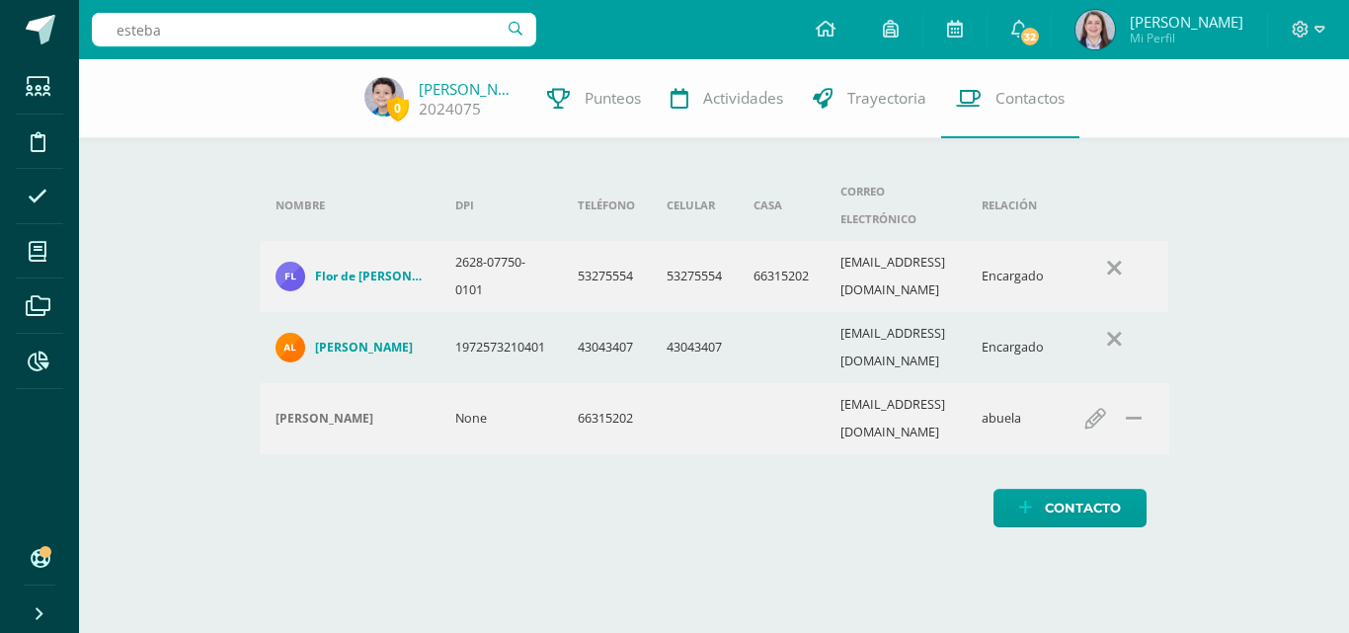
type input "[PERSON_NAME]"
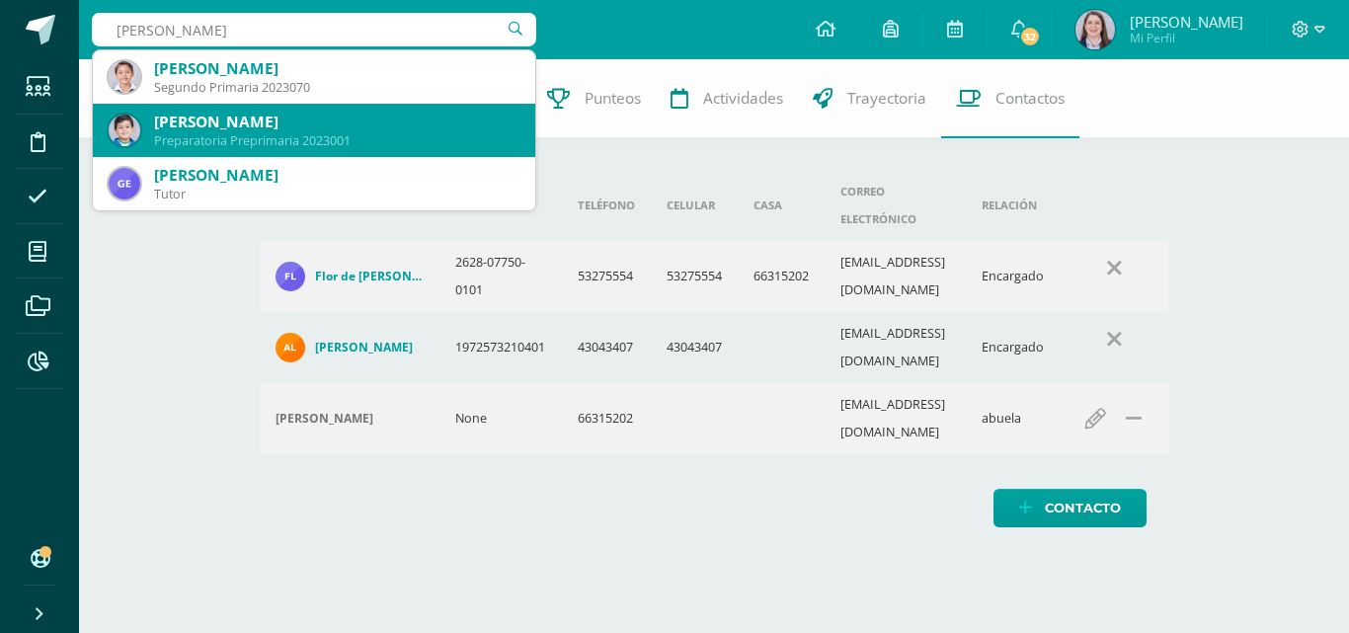
click at [297, 115] on div "[PERSON_NAME]" at bounding box center [336, 122] width 365 height 21
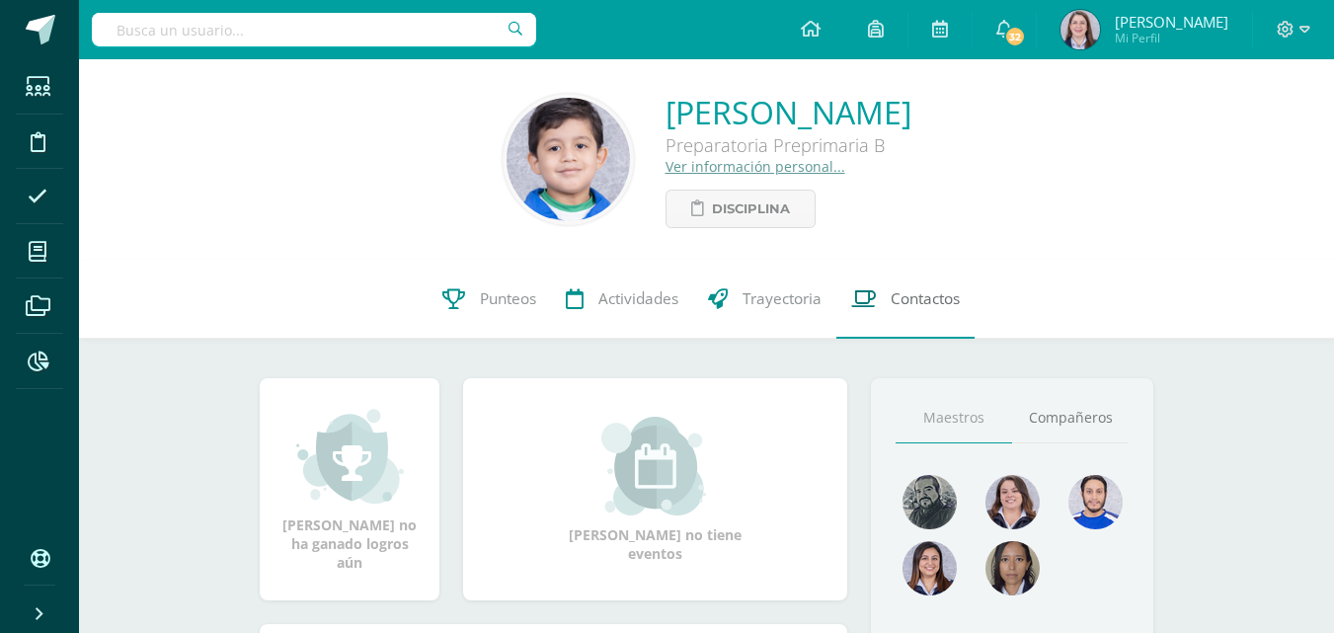
click at [911, 298] on span "Contactos" at bounding box center [925, 298] width 69 height 21
